Goal: Task Accomplishment & Management: Manage account settings

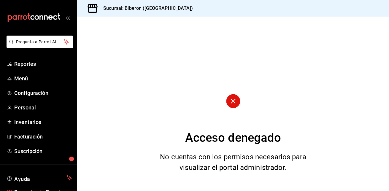
scroll to position [33, 0]
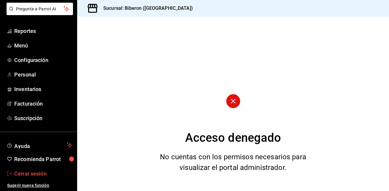
click at [39, 174] on span "Cerrar sesión" at bounding box center [43, 174] width 58 height 8
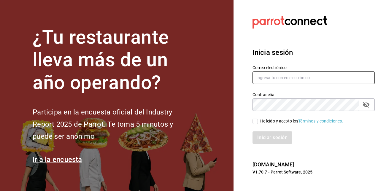
type input "[EMAIL_ADDRESS][DOMAIN_NAME]"
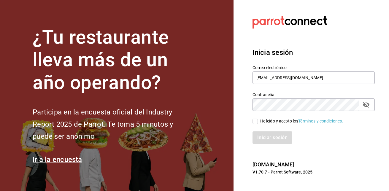
click at [255, 122] on input "He leído y acepto los Términos y condiciones." at bounding box center [255, 121] width 5 height 5
checkbox input "true"
click at [263, 140] on button "Iniciar sesión" at bounding box center [273, 138] width 40 height 12
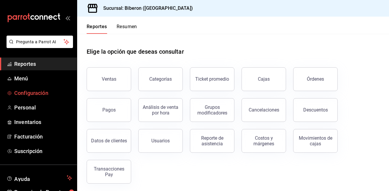
click at [41, 94] on span "Configuración" at bounding box center [43, 93] width 58 height 8
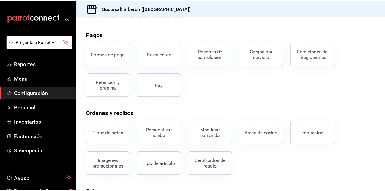
scroll to position [19, 0]
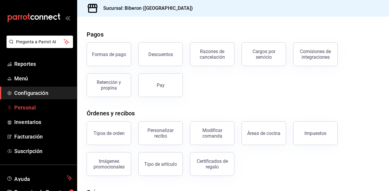
click at [39, 108] on span "Personal" at bounding box center [43, 108] width 58 height 8
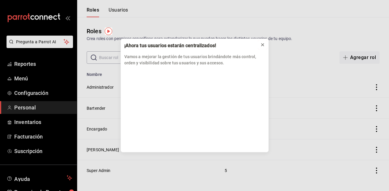
click at [265, 45] on button at bounding box center [263, 45] width 10 height 10
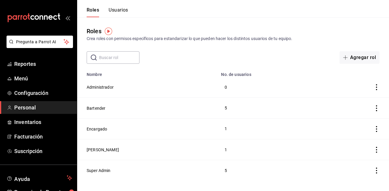
click at [122, 12] on button "Usuarios" at bounding box center [119, 12] width 20 height 10
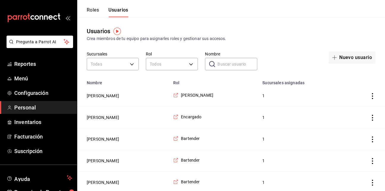
click at [90, 13] on button "Roles" at bounding box center [93, 12] width 12 height 10
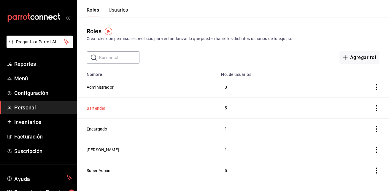
click at [95, 107] on button "Bartender" at bounding box center [96, 108] width 19 height 6
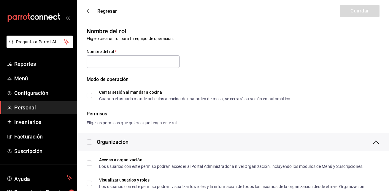
type input "Bartender"
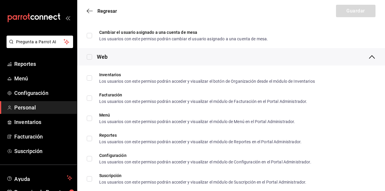
scroll to position [248, 0]
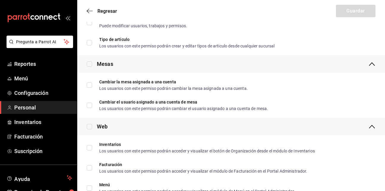
click at [89, 63] on input "checkbox" at bounding box center [89, 63] width 5 height 5
checkbox input "true"
click at [89, 63] on input "checkbox" at bounding box center [89, 63] width 5 height 5
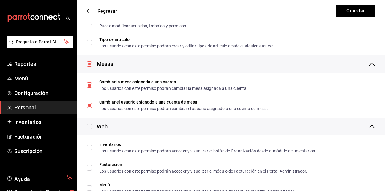
checkbox input "false"
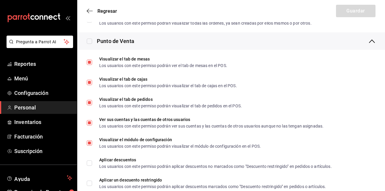
scroll to position [562, 0]
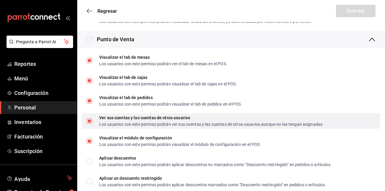
click at [88, 120] on input "Ver sus cuentas y las cuentas de otros usuarios Los usuarios con este permiso p…" at bounding box center [89, 120] width 5 height 5
checkbox input "false"
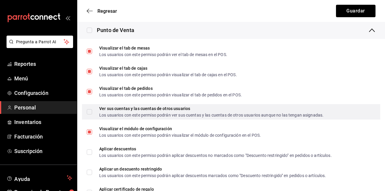
scroll to position [583, 0]
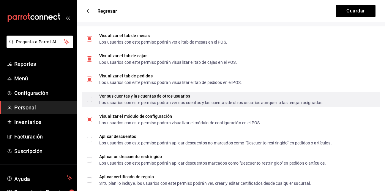
click at [88, 120] on input "Visualizar el módulo de configuración Los usuarios con este permiso podrán visu…" at bounding box center [89, 119] width 5 height 5
checkbox input "false"
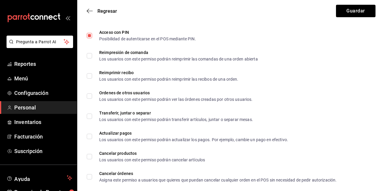
scroll to position [1063, 0]
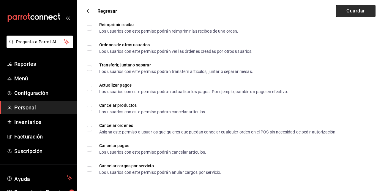
click at [368, 11] on button "Guardar" at bounding box center [355, 11] width 39 height 12
